Goal: Transaction & Acquisition: Purchase product/service

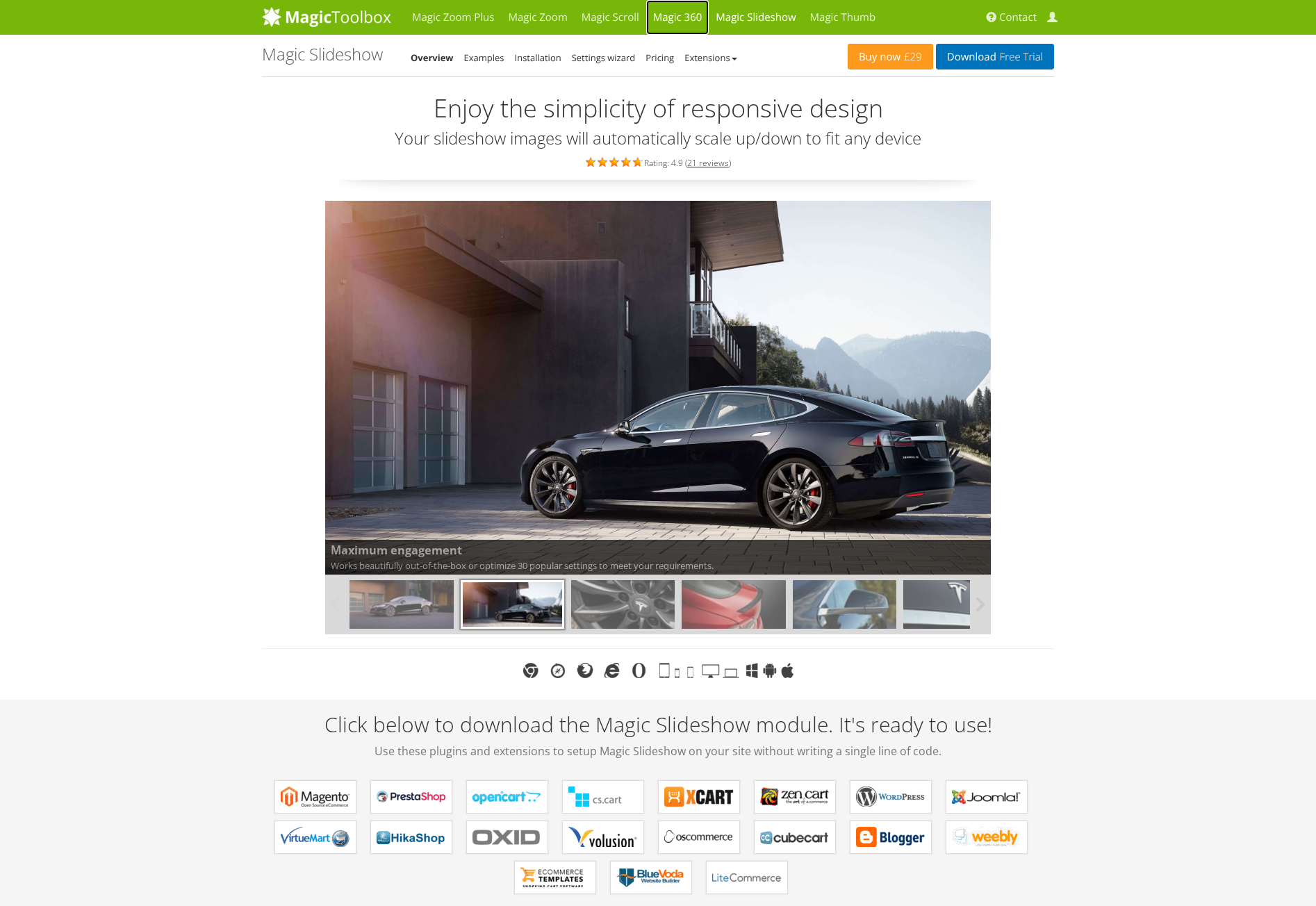
click at [671, 24] on link "Magic 360" at bounding box center [678, 18] width 63 height 35
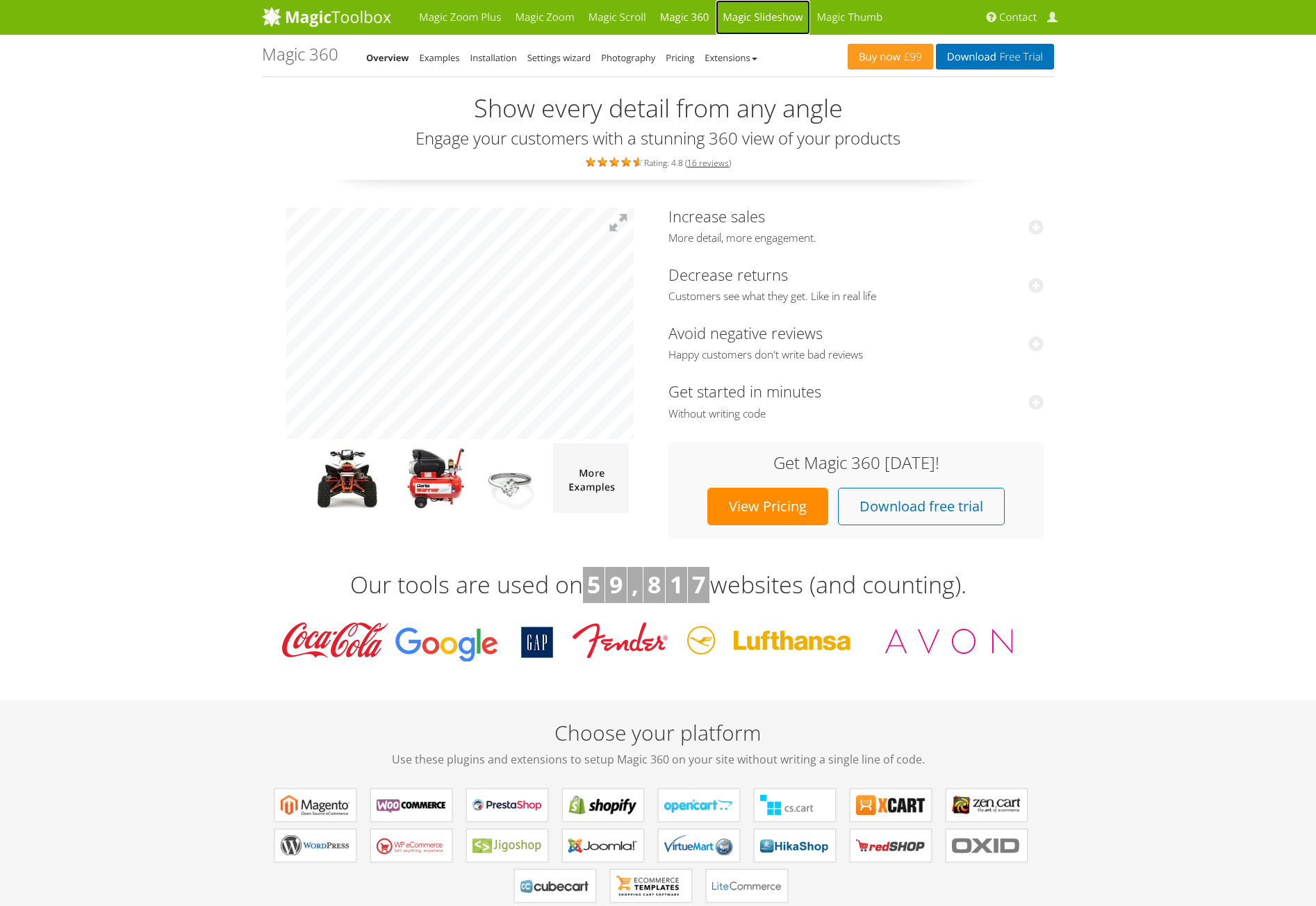
click at [729, 19] on link "Magic Slideshow" at bounding box center [763, 18] width 94 height 35
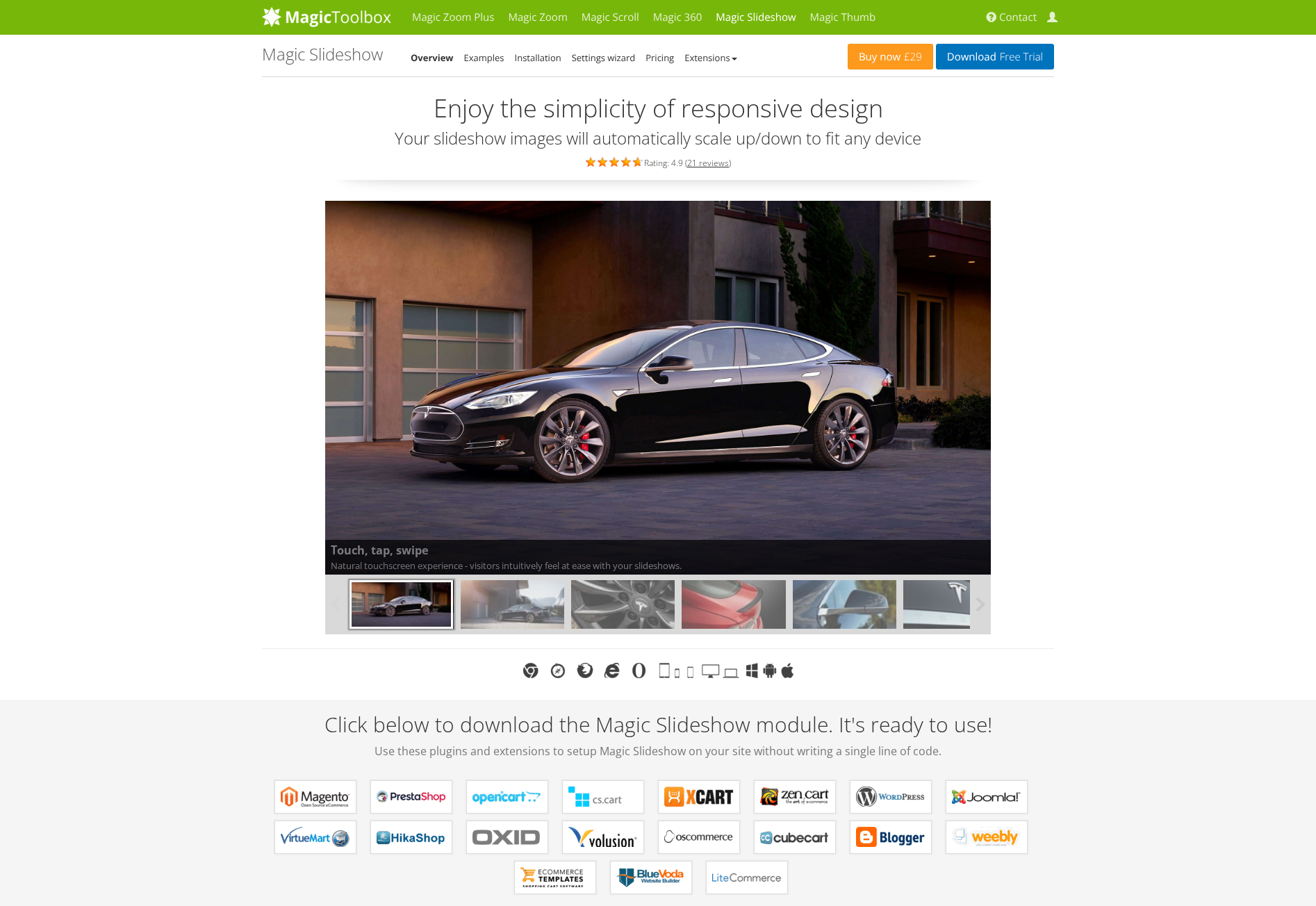
click at [694, 19] on link "Magic 360" at bounding box center [678, 18] width 63 height 35
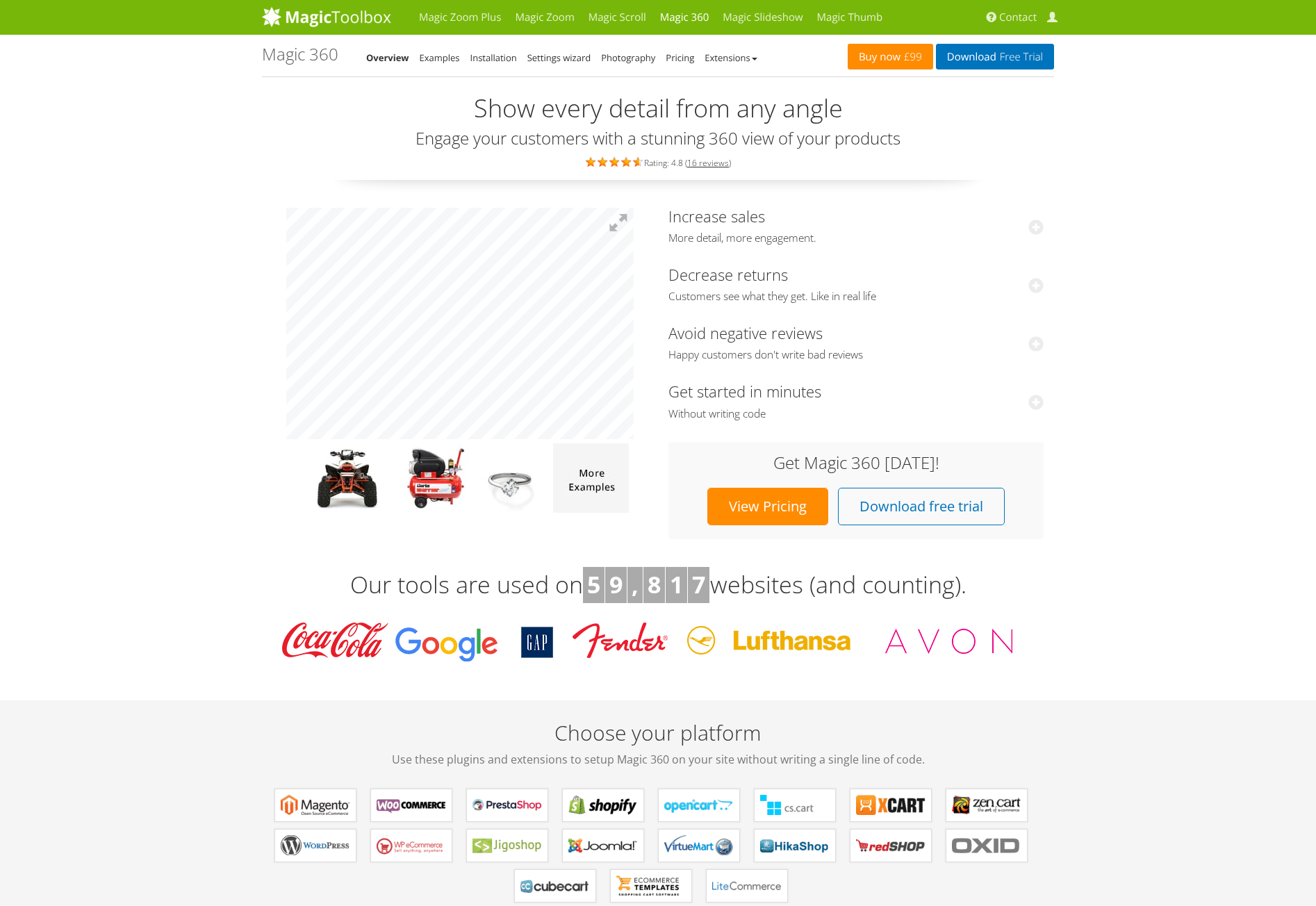
click at [891, 64] on link "Buy now £99" at bounding box center [890, 57] width 85 height 26
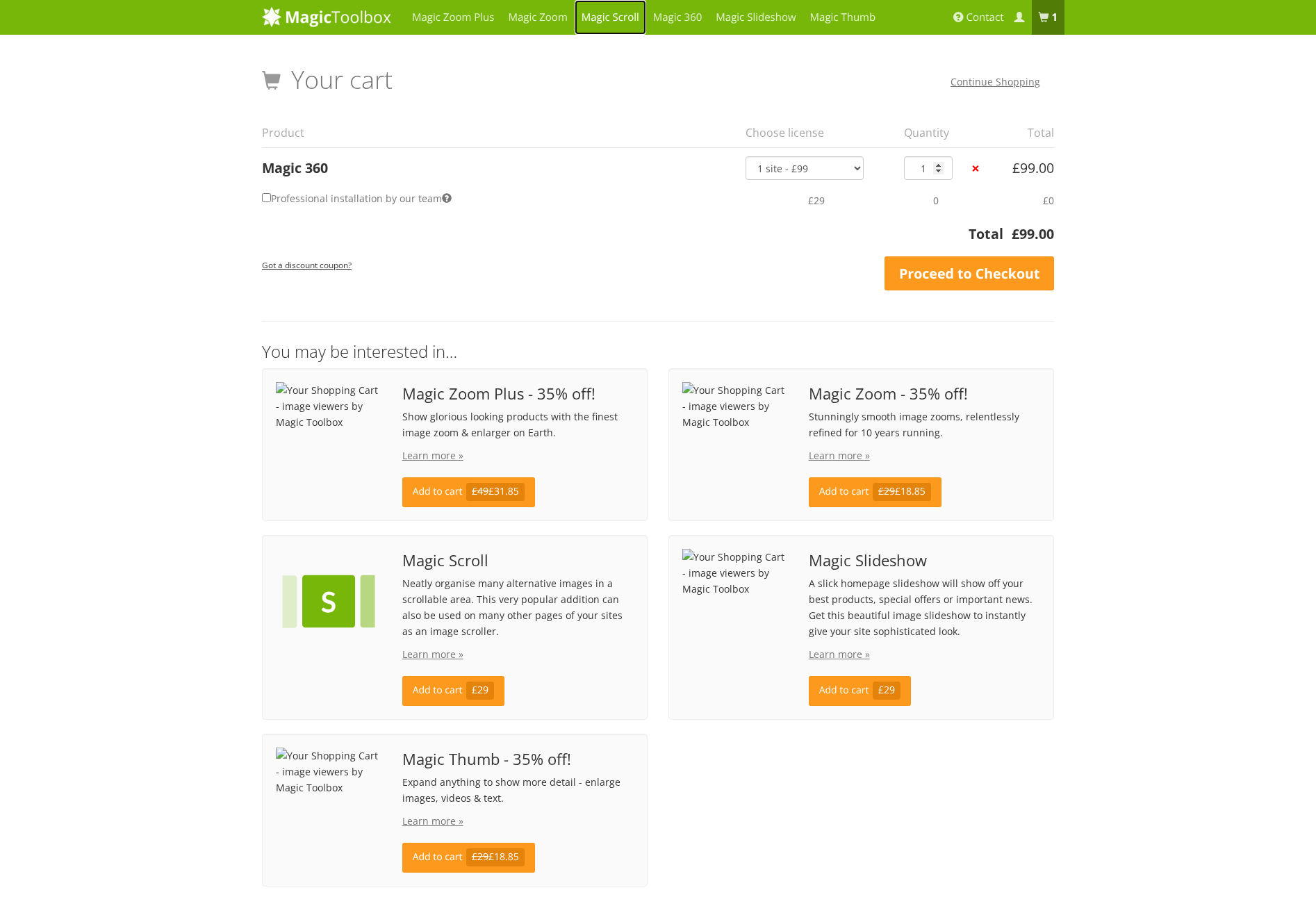
click at [607, 16] on link "Magic Scroll" at bounding box center [611, 18] width 72 height 35
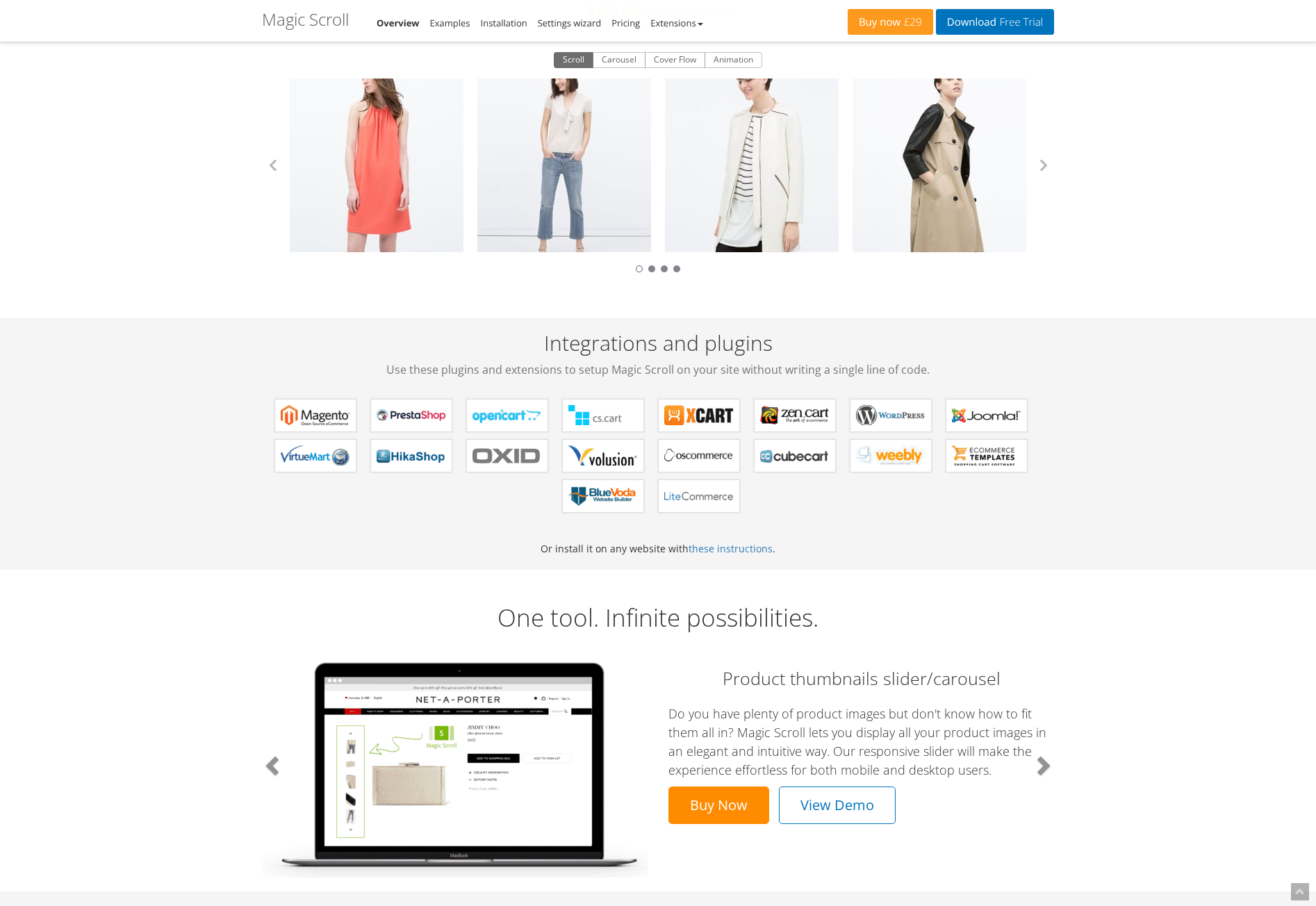
scroll to position [69, 0]
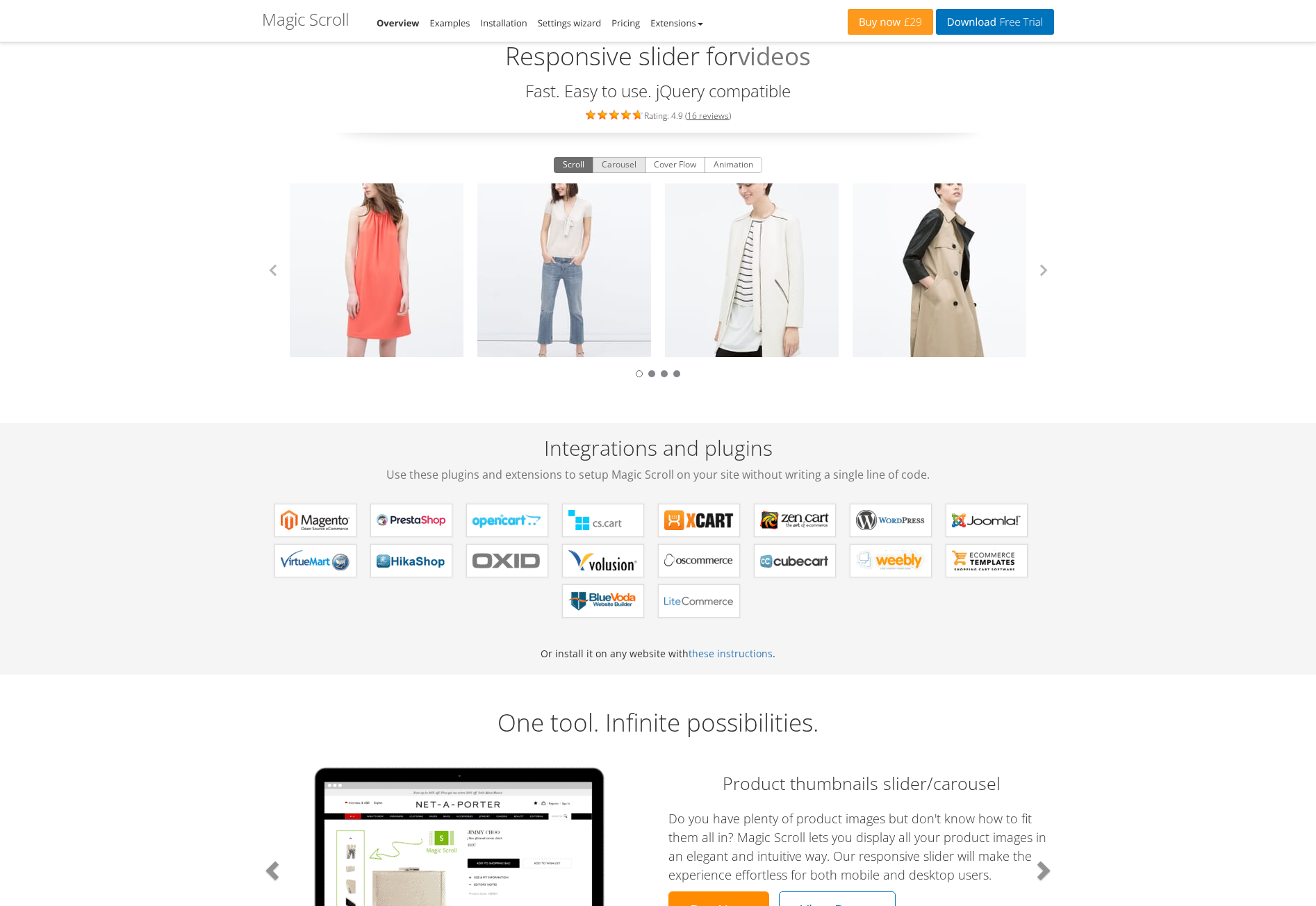
click at [625, 161] on button "Carousel" at bounding box center [619, 165] width 53 height 17
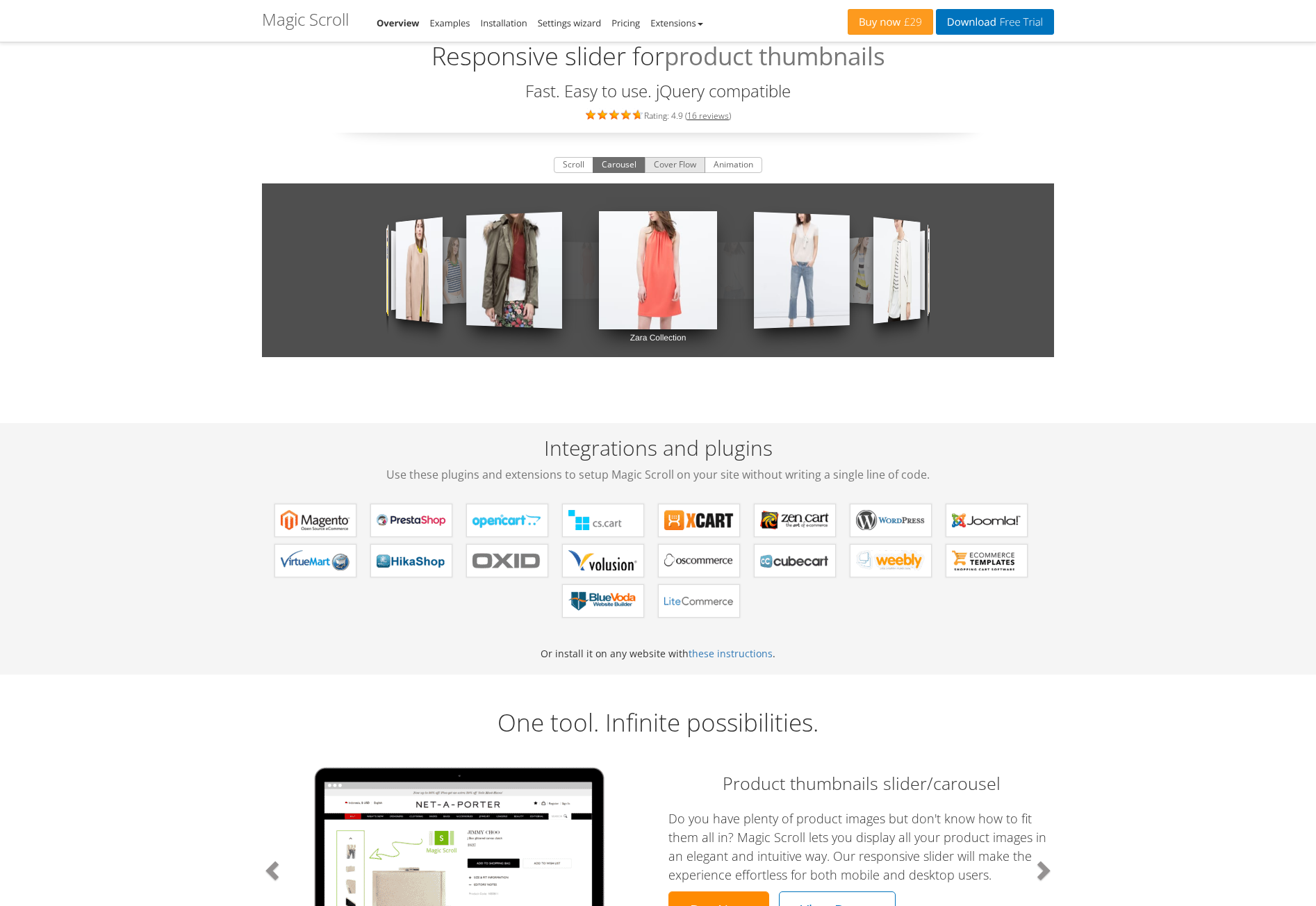
click at [669, 160] on button "Cover Flow" at bounding box center [675, 165] width 61 height 17
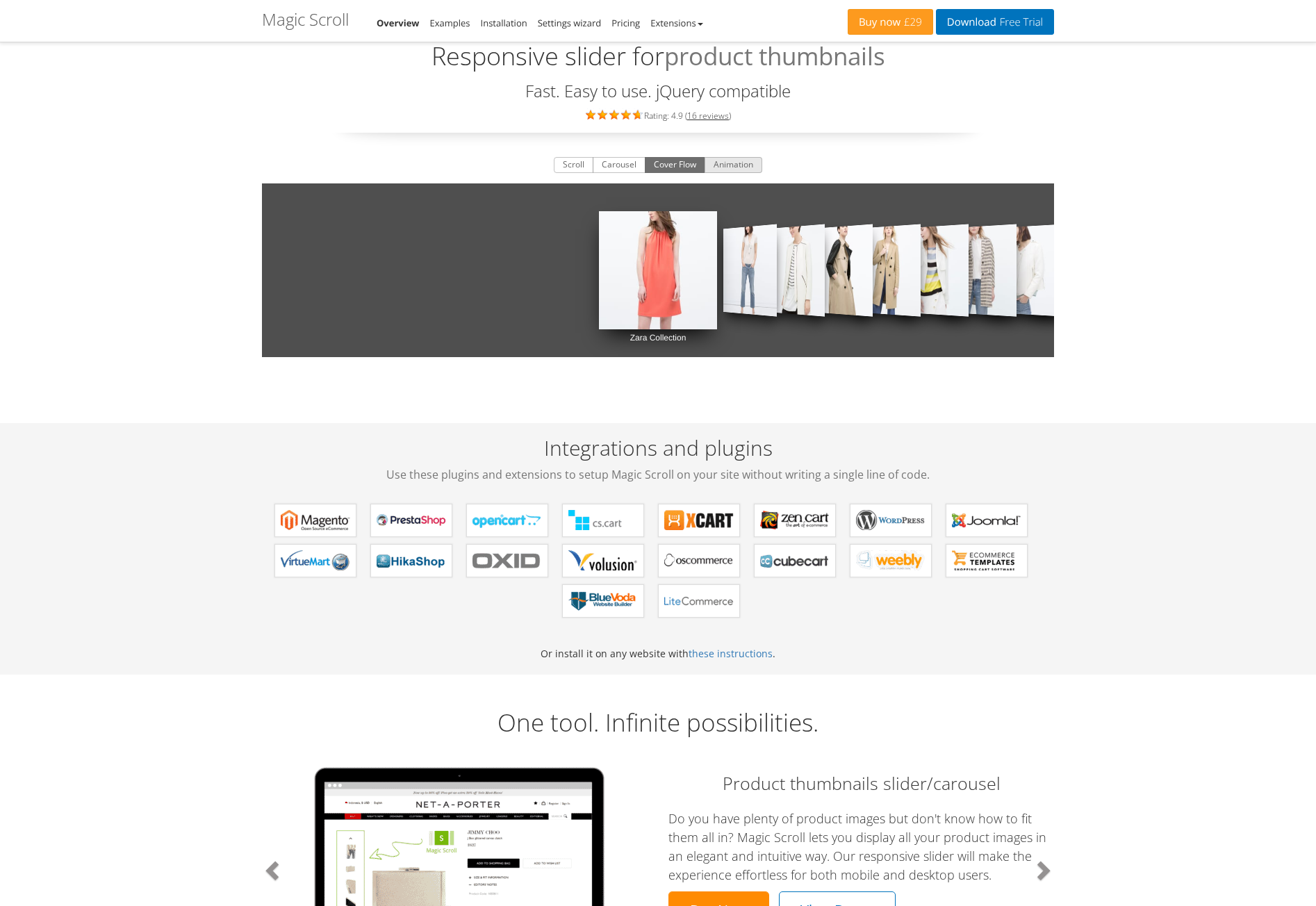
click at [740, 163] on button "Animation" at bounding box center [733, 165] width 57 height 17
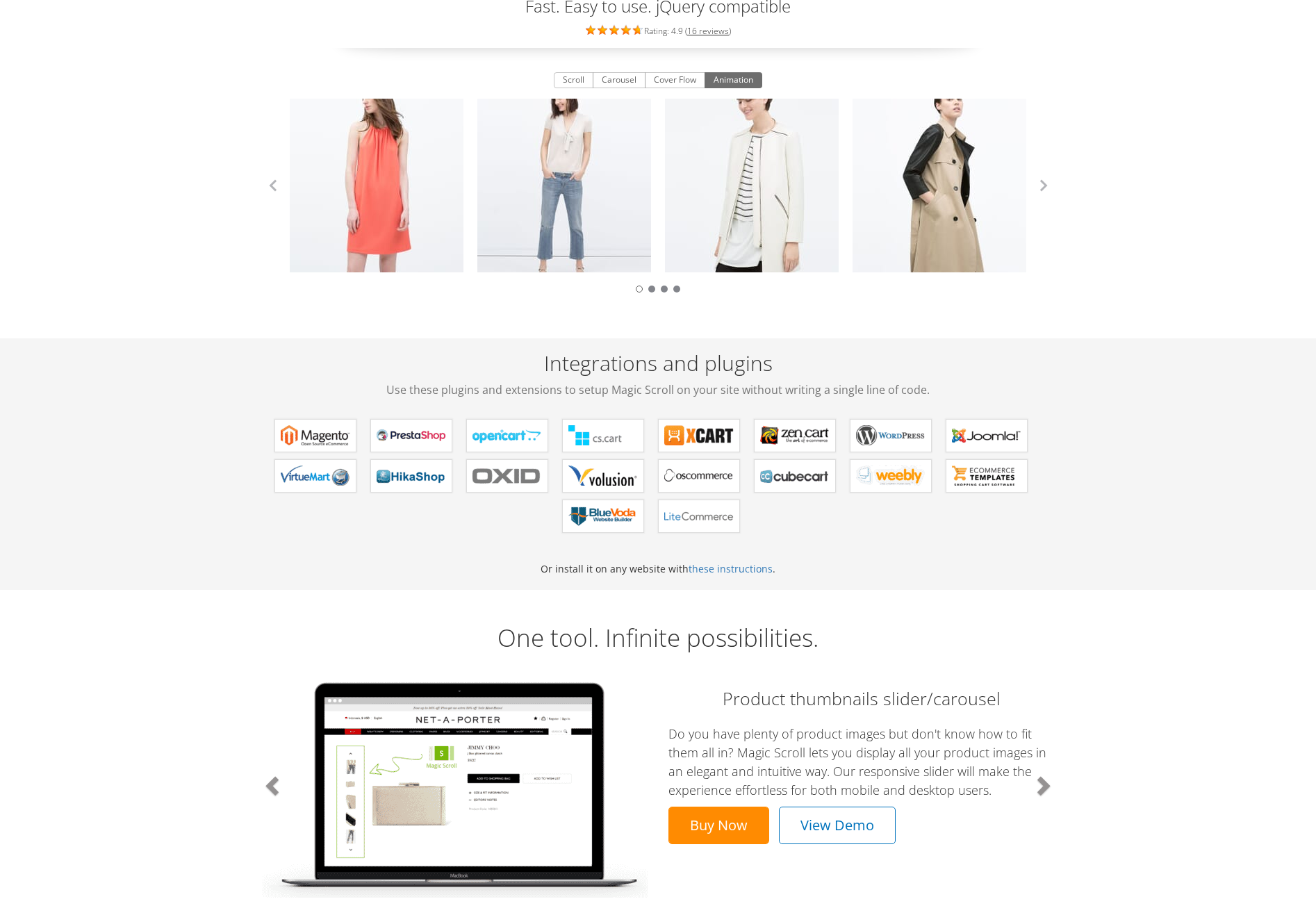
scroll to position [0, 0]
